Goal: Navigation & Orientation: Find specific page/section

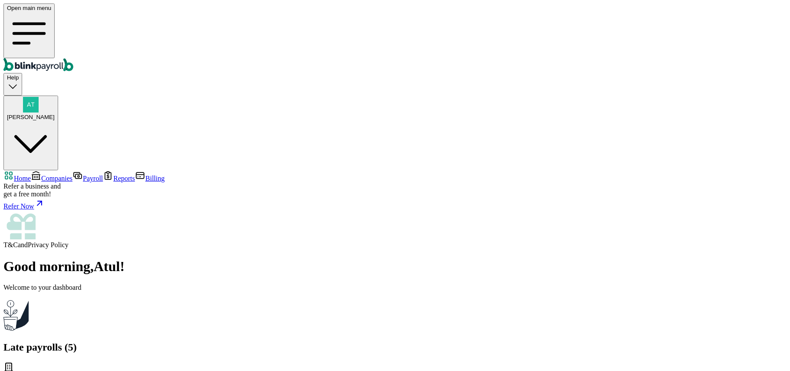
click at [47, 174] on span "Companies" at bounding box center [56, 177] width 31 height 7
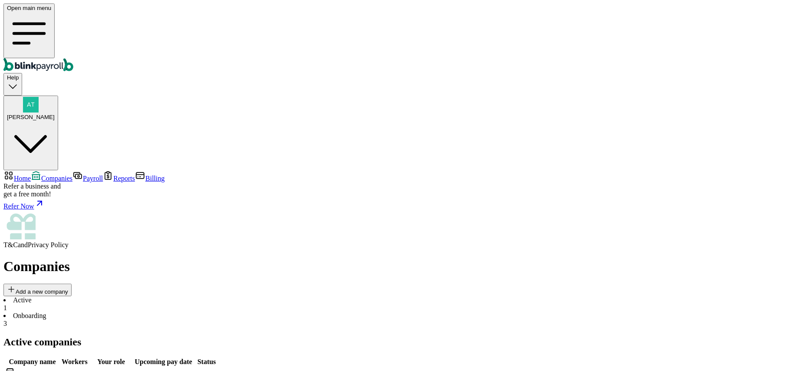
click at [272, 367] on td "Go to company" at bounding box center [246, 377] width 51 height 21
